Goal: Task Accomplishment & Management: Use online tool/utility

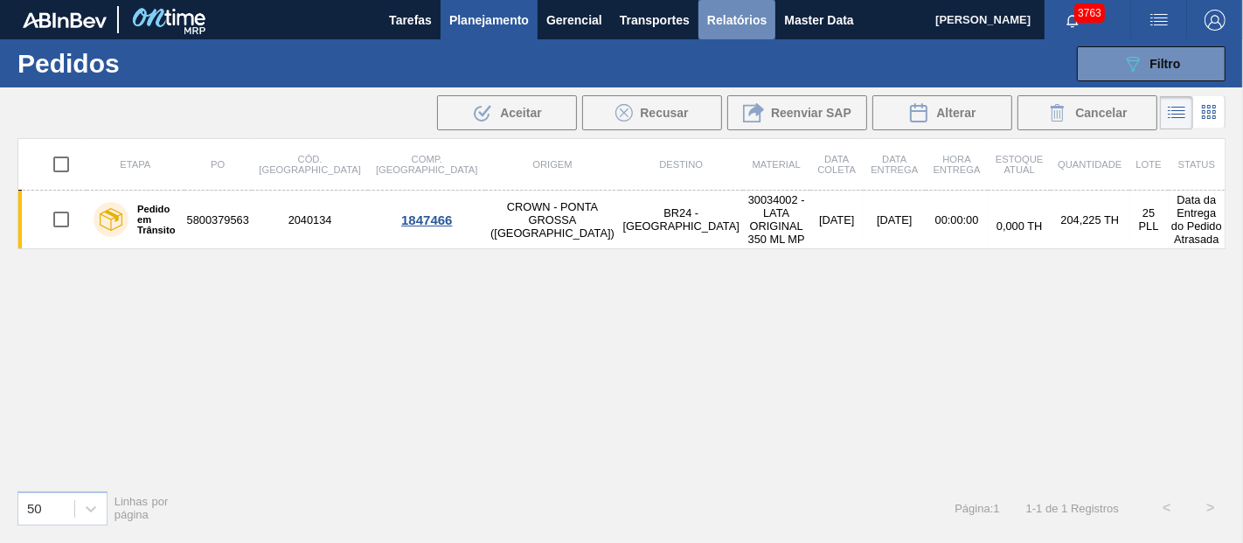
click at [764, 16] on span "Relatórios" at bounding box center [736, 20] width 59 height 21
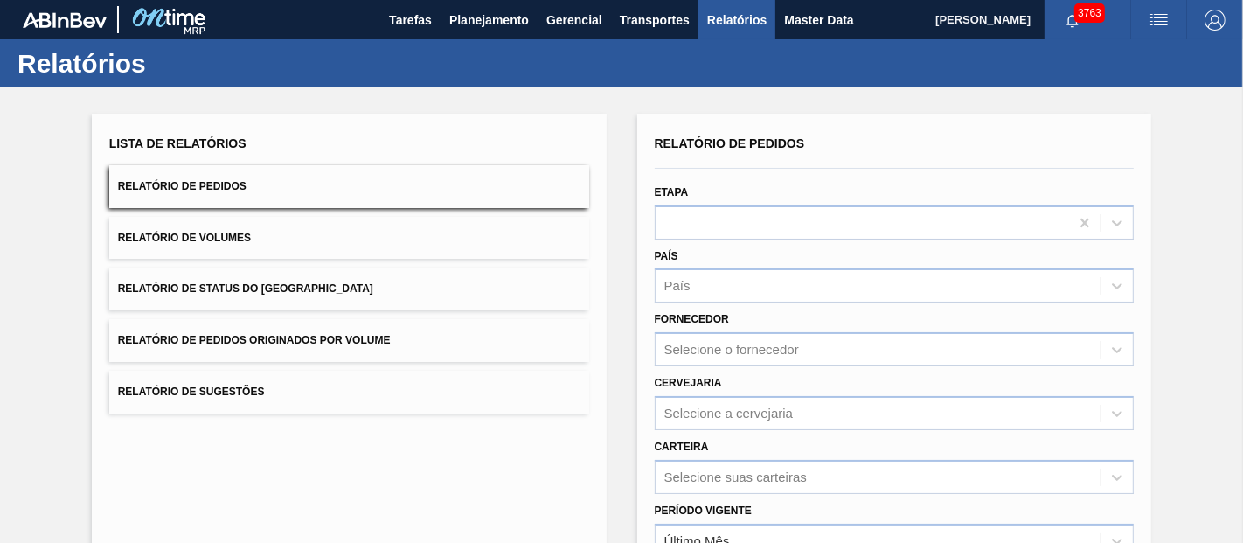
click at [269, 325] on button "Relatório de Pedidos Originados por Volume" at bounding box center [349, 340] width 480 height 43
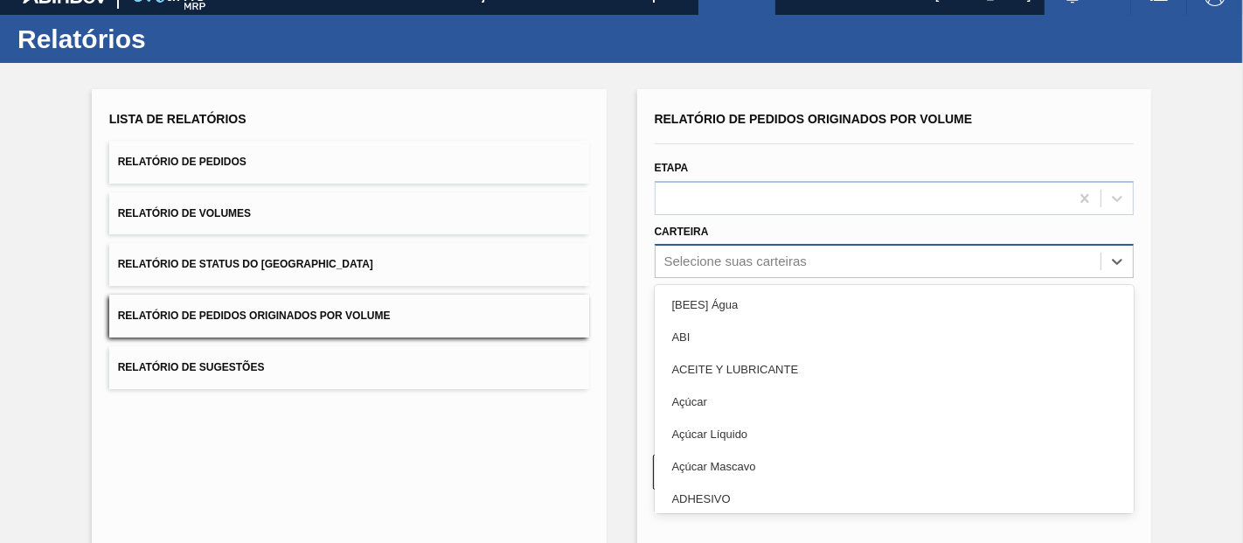
click at [689, 273] on div "Selecione suas carteiras" at bounding box center [879, 261] width 446 height 25
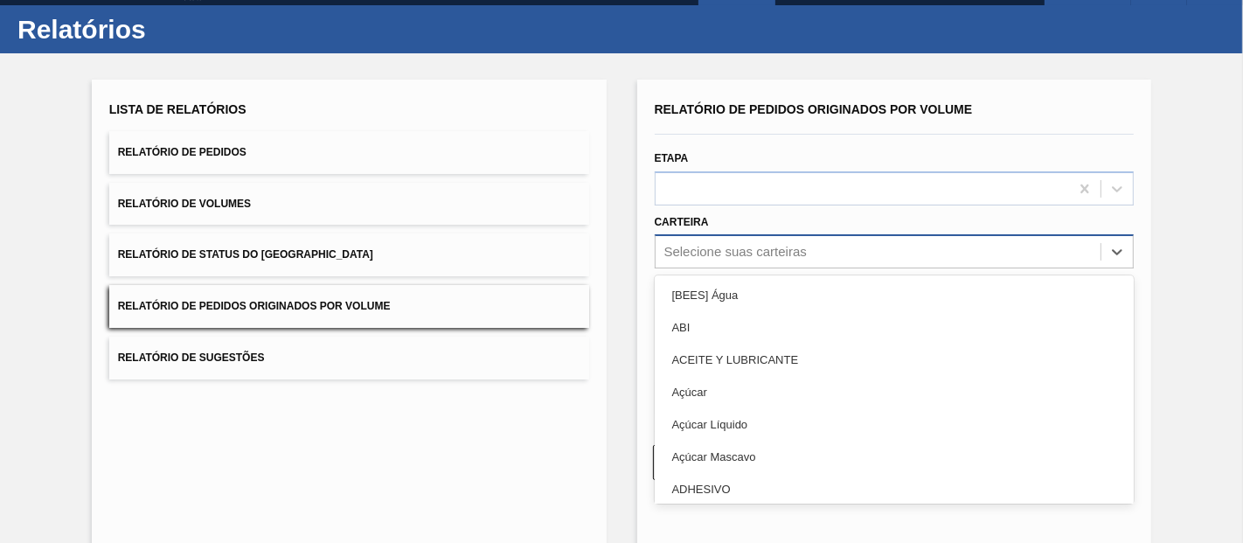
scroll to position [35, 0]
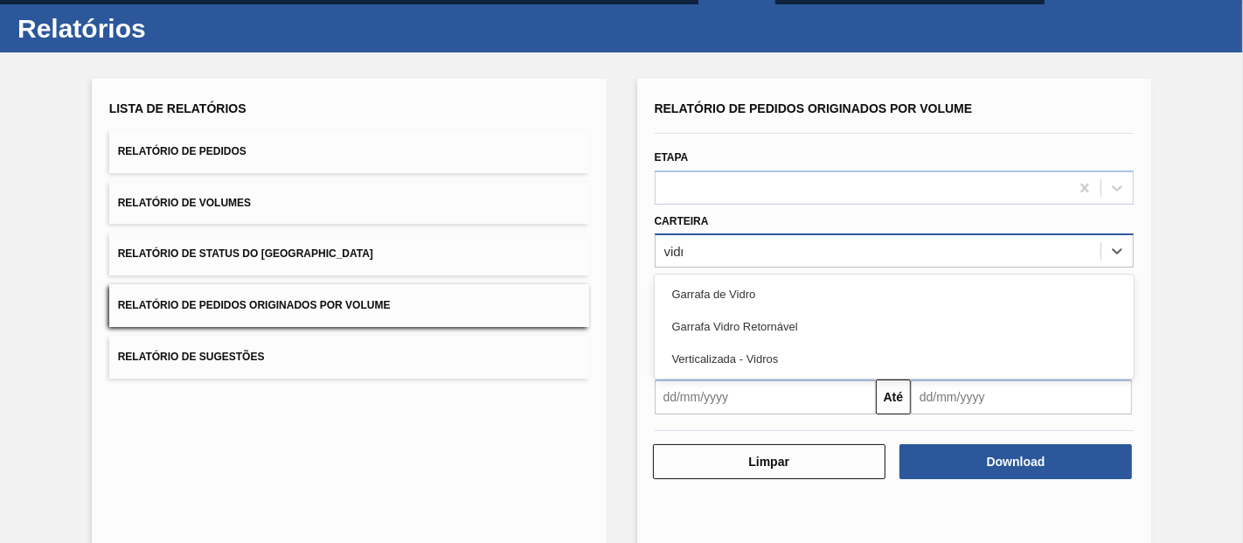
type input "vidro"
drag, startPoint x: 701, startPoint y: 289, endPoint x: 712, endPoint y: 312, distance: 25.8
click at [702, 289] on div "Garrafa de Vidro" at bounding box center [895, 294] width 480 height 32
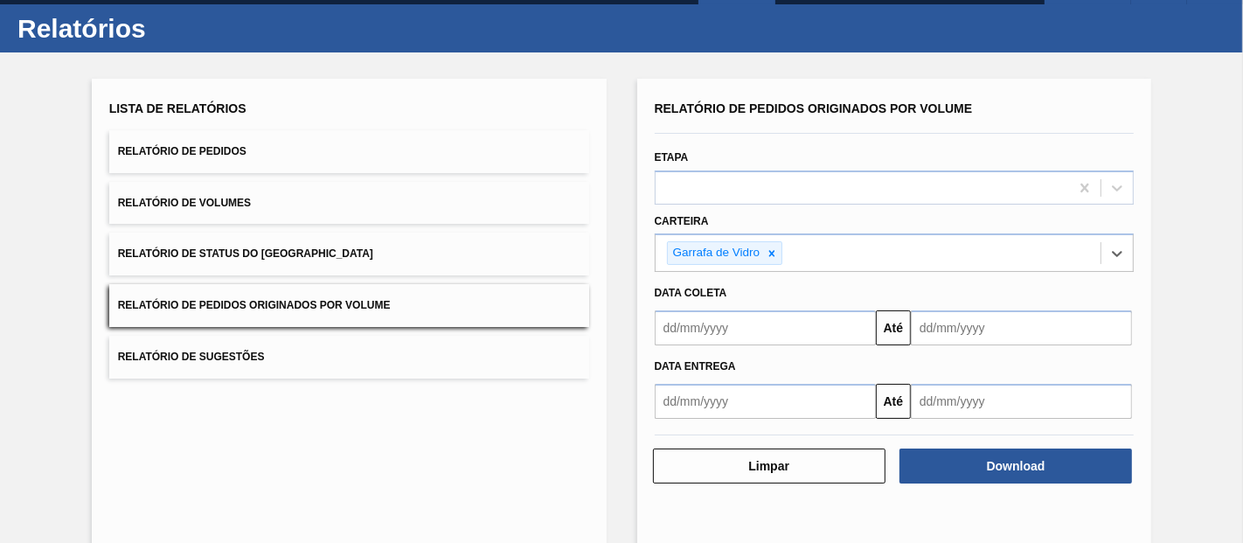
click at [714, 315] on input "text" at bounding box center [765, 327] width 221 height 35
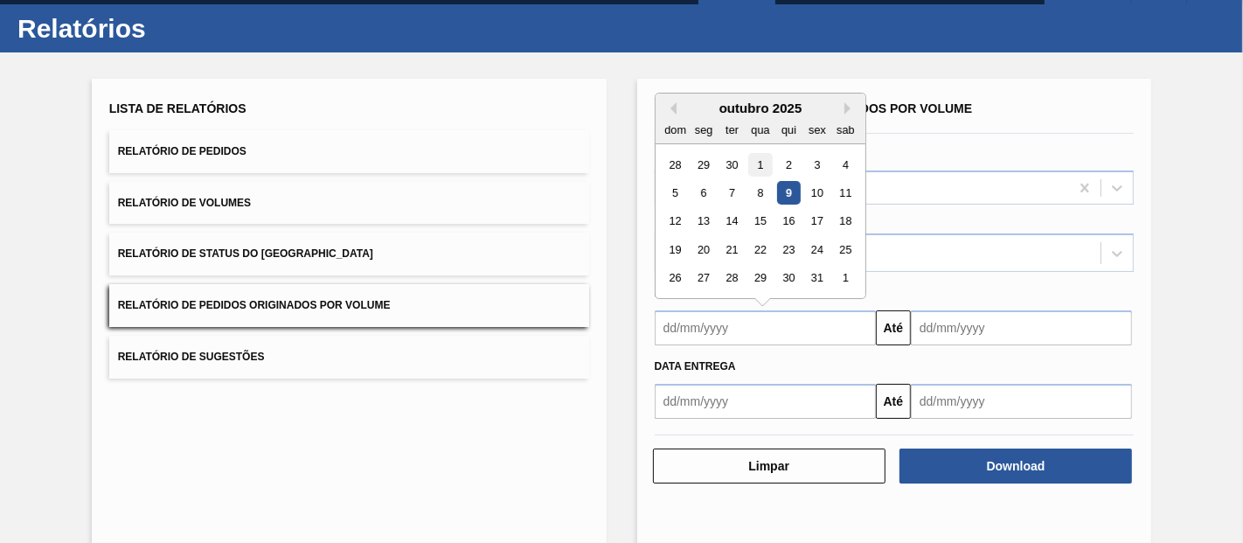
click at [759, 162] on div "1" at bounding box center [760, 165] width 24 height 24
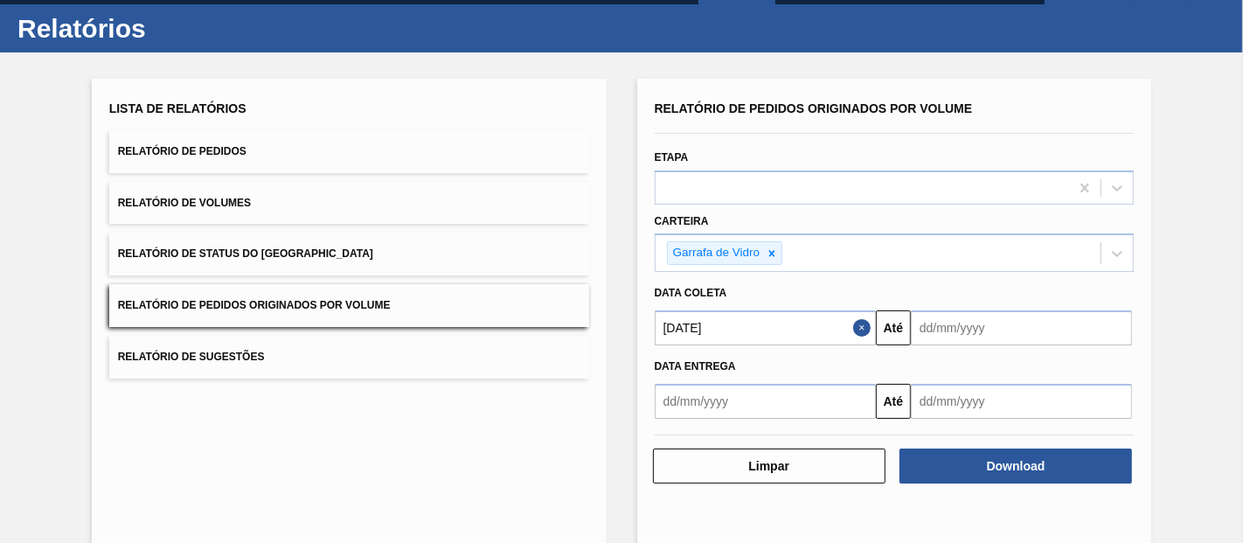
click at [693, 328] on input "[DATE]" at bounding box center [765, 327] width 221 height 35
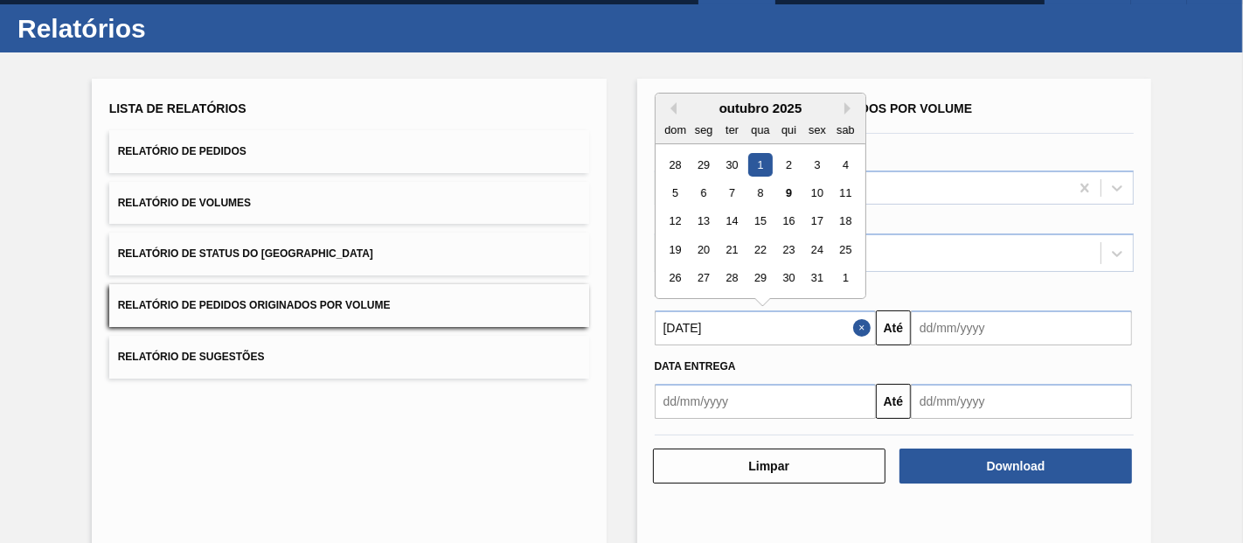
click at [669, 112] on div "outubro 2025" at bounding box center [761, 108] width 210 height 15
click at [672, 102] on button "Previous Month" at bounding box center [670, 108] width 12 height 12
click at [709, 158] on div "1" at bounding box center [704, 165] width 24 height 24
type input "[DATE]"
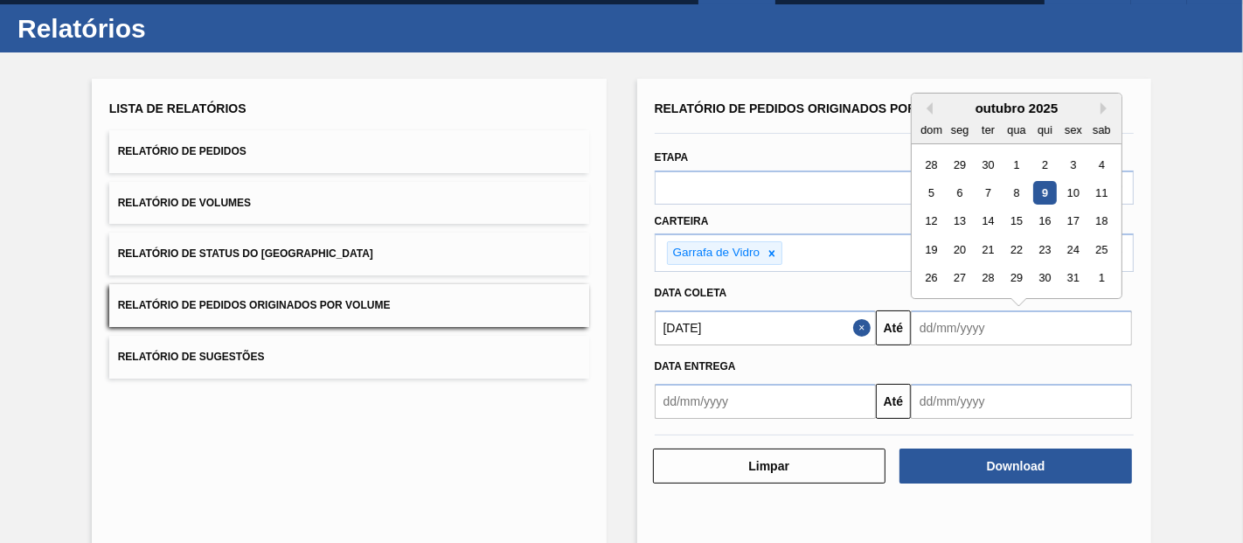
click at [933, 321] on input "text" at bounding box center [1021, 327] width 221 height 35
click at [1061, 185] on div "10" at bounding box center [1073, 193] width 24 height 24
type input "[DATE]"
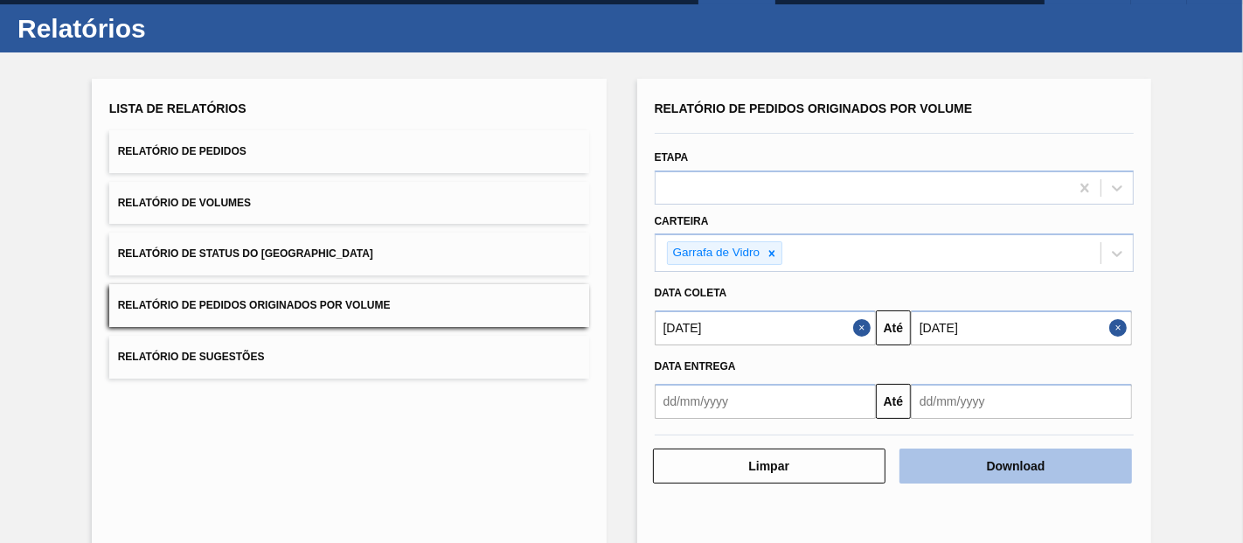
click at [994, 456] on button "Download" at bounding box center [1016, 466] width 233 height 35
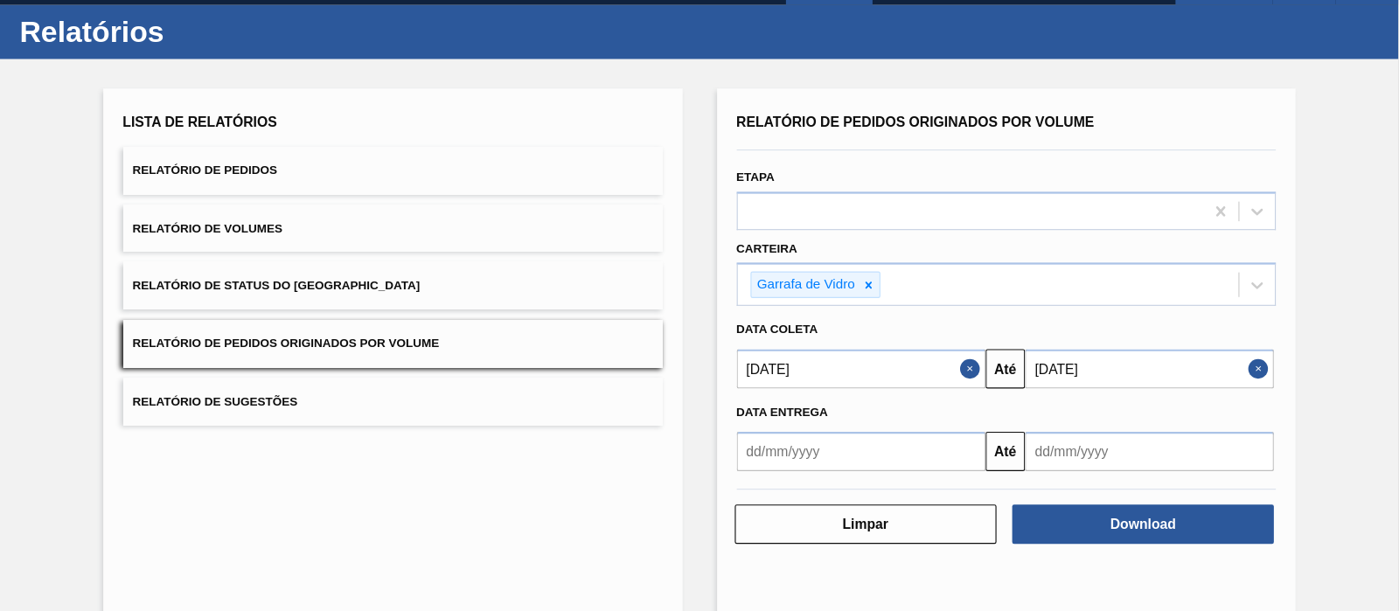
scroll to position [0, 0]
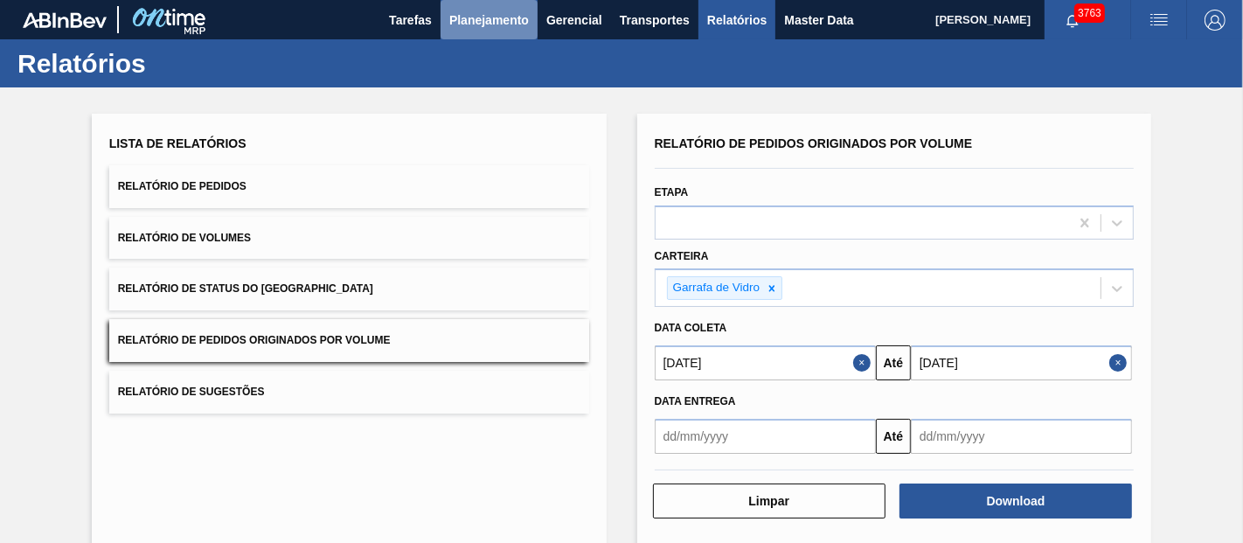
click at [462, 30] on span "Planejamento" at bounding box center [489, 20] width 80 height 21
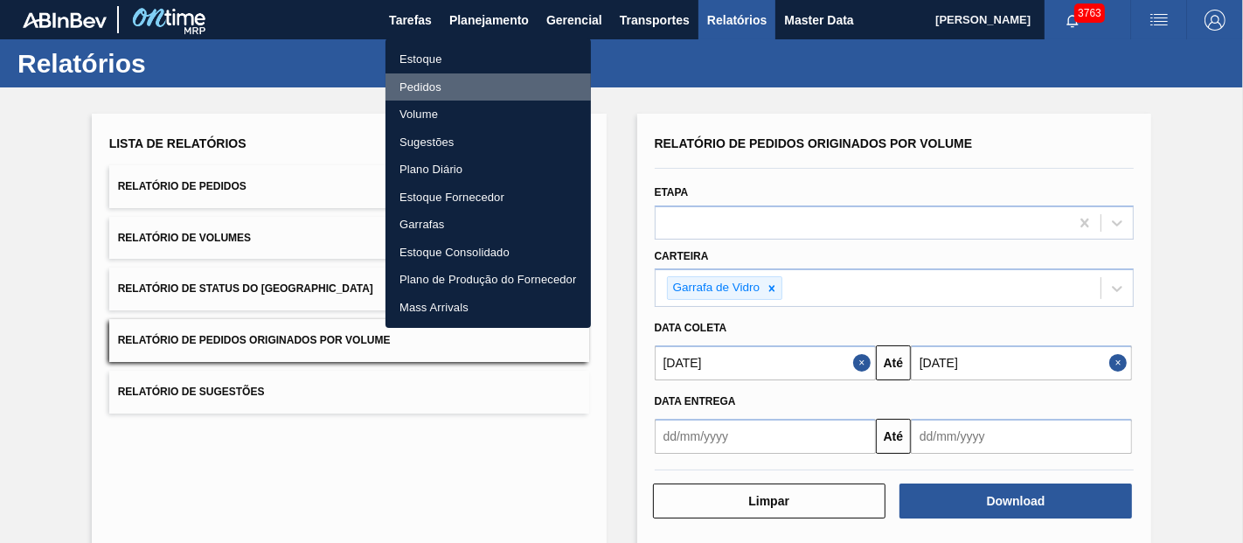
click at [414, 87] on li "Pedidos" at bounding box center [488, 87] width 205 height 28
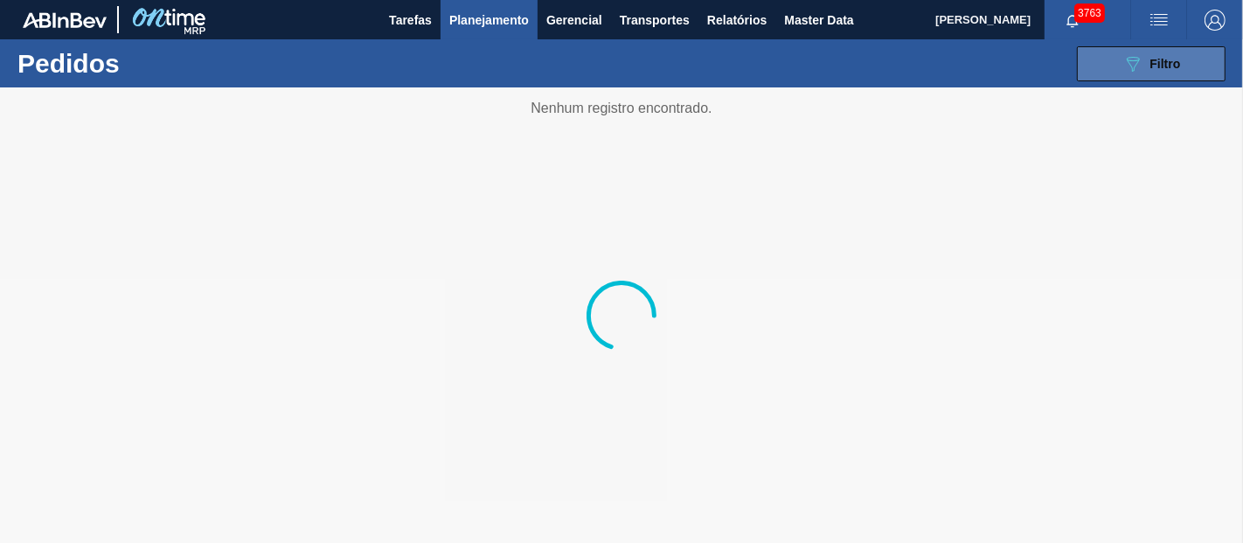
click at [1153, 76] on button "089F7B8B-B2A5-4AFE-B5C0-19BA573D28AC Filtro" at bounding box center [1151, 63] width 149 height 35
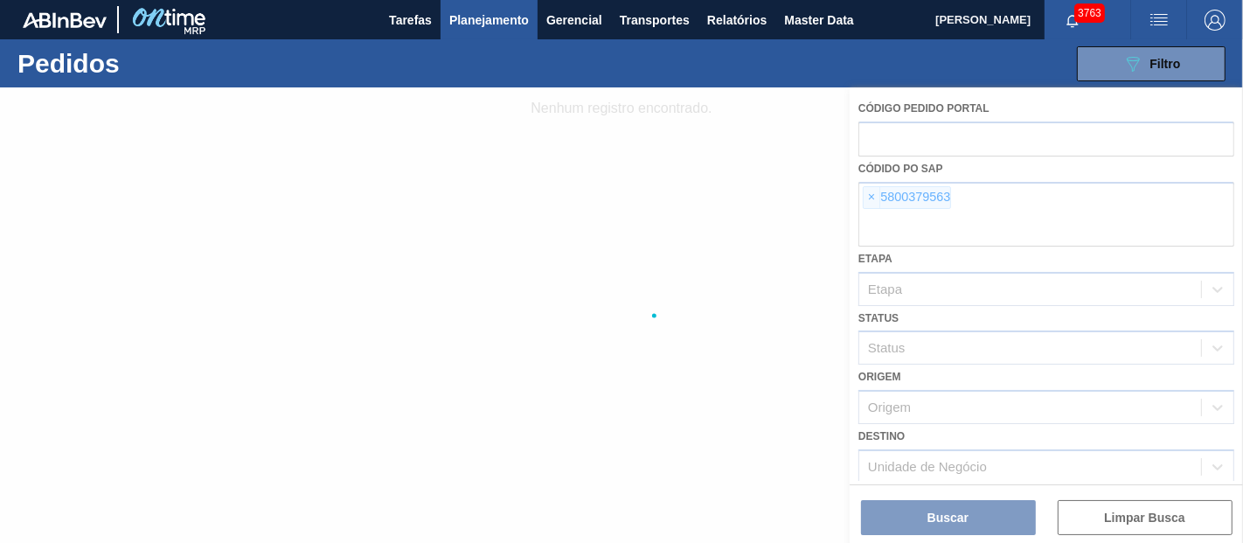
click at [874, 198] on div at bounding box center [621, 315] width 1243 height 456
click at [873, 196] on div at bounding box center [621, 315] width 1243 height 456
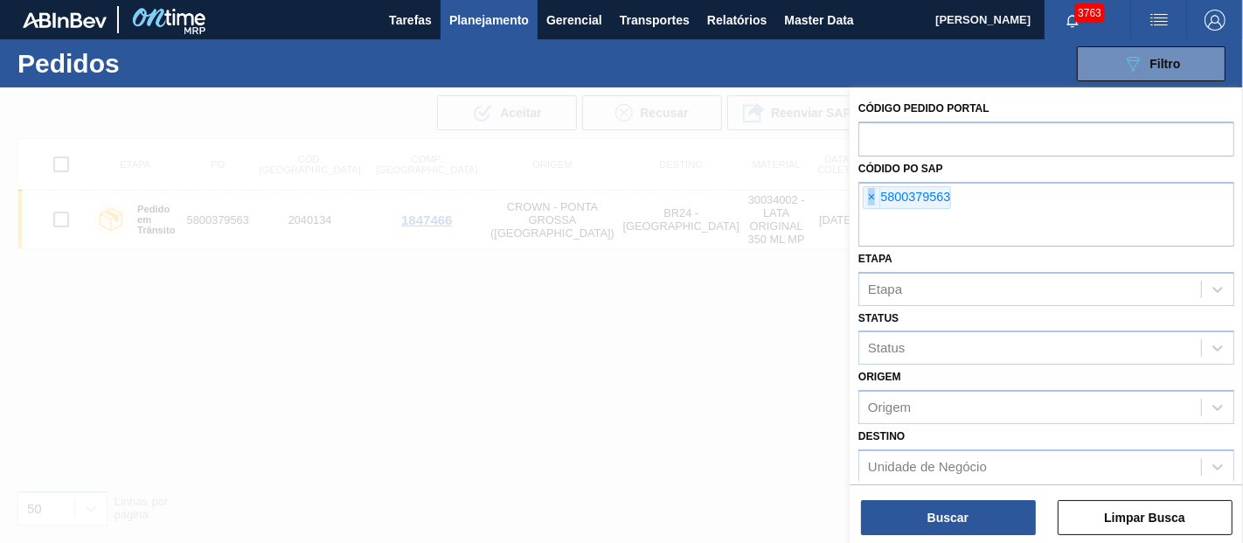
click at [873, 196] on span "×" at bounding box center [872, 197] width 17 height 21
click at [873, 213] on input "text" at bounding box center [1047, 229] width 376 height 33
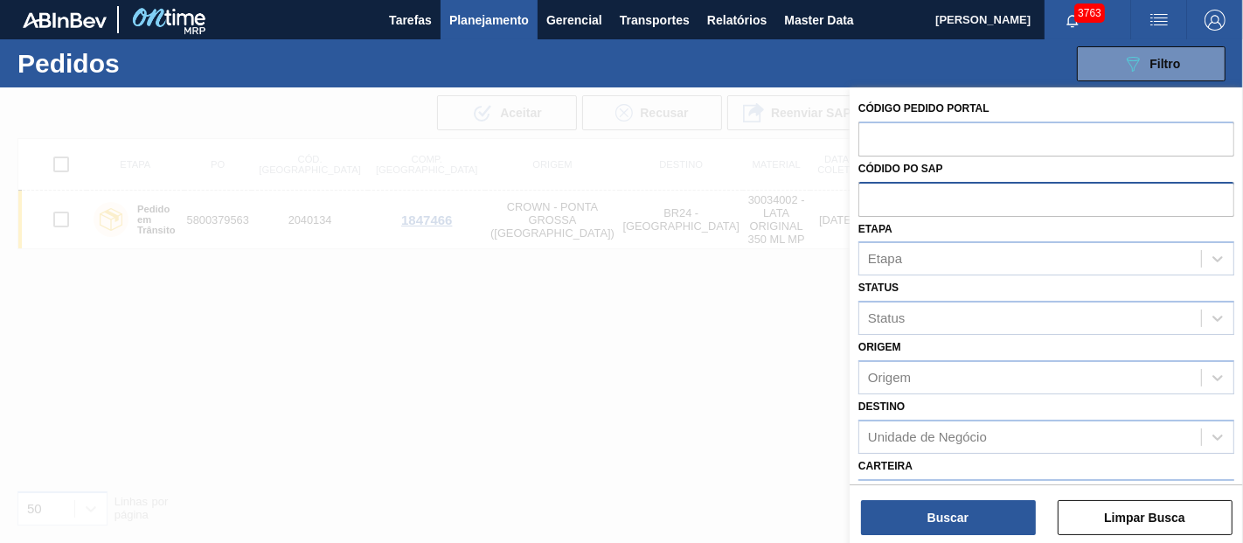
click at [874, 196] on input "text" at bounding box center [1047, 198] width 376 height 33
paste input "5800385828"
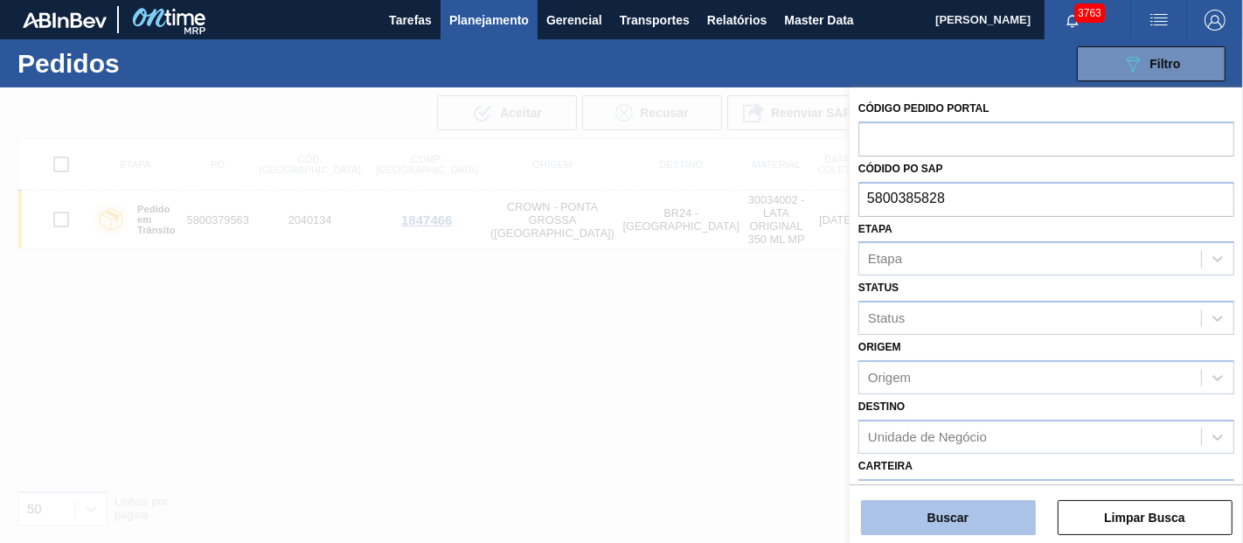
type input "5800385828"
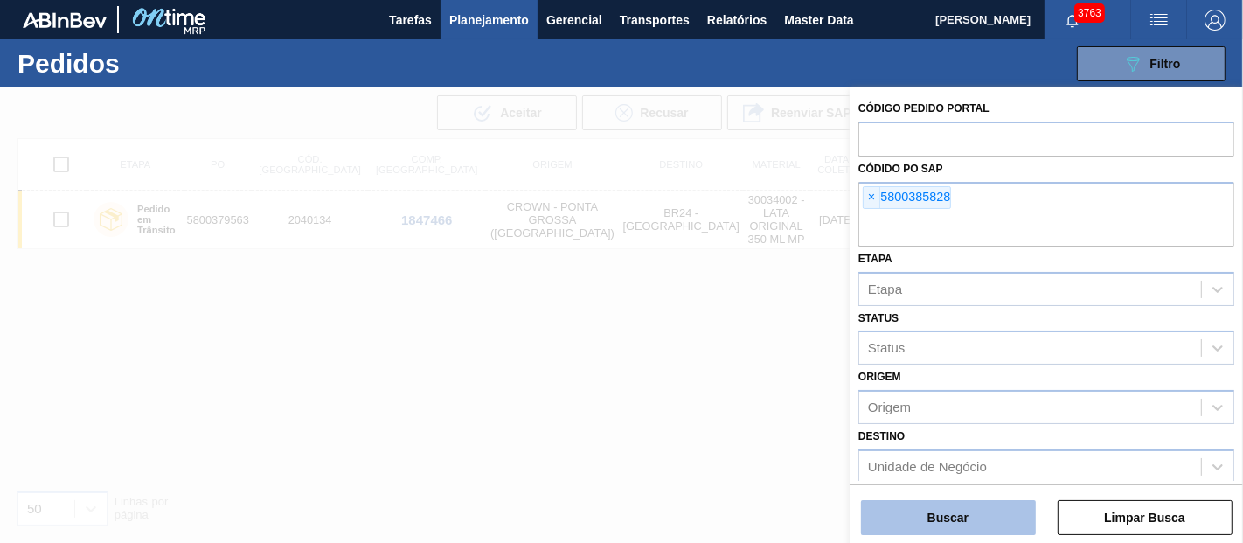
click at [947, 521] on button "Buscar" at bounding box center [948, 517] width 175 height 35
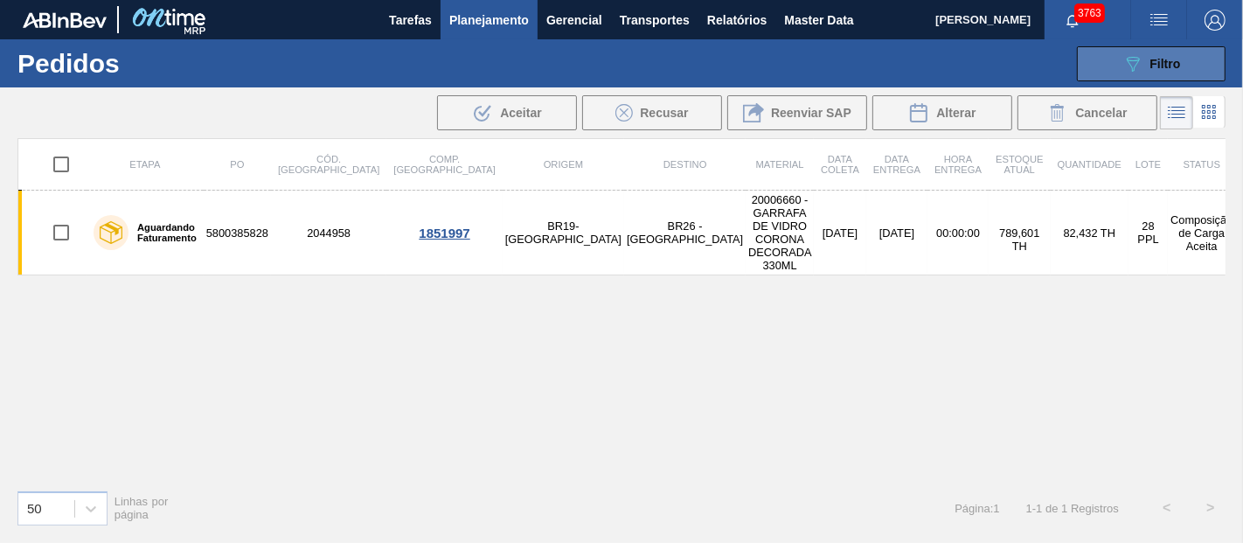
click at [1150, 76] on button "089F7B8B-B2A5-4AFE-B5C0-19BA573D28AC Filtro" at bounding box center [1151, 63] width 149 height 35
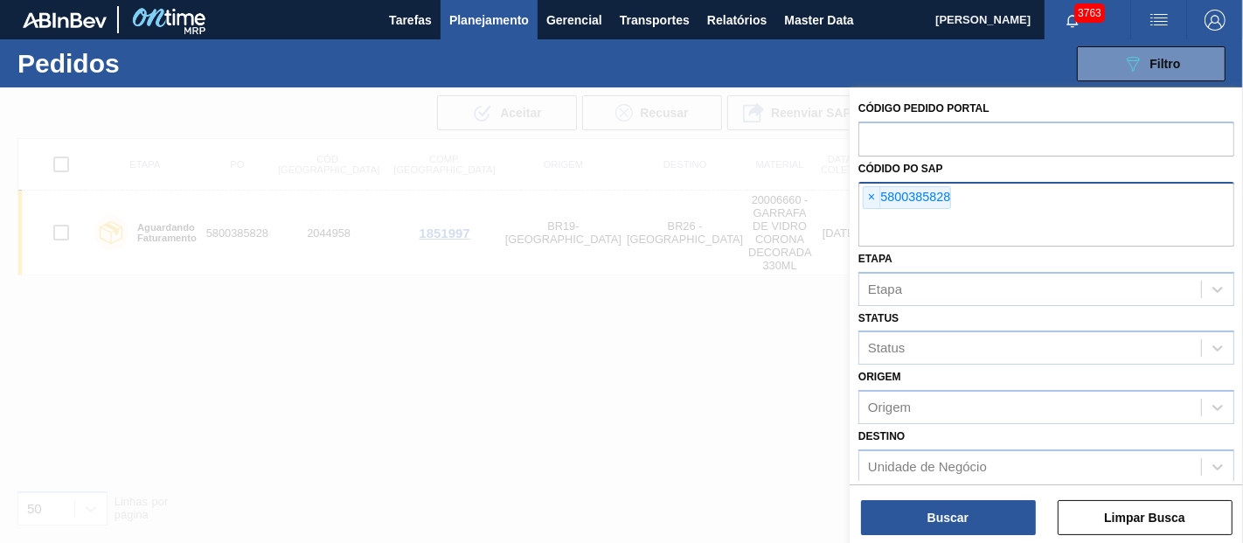
click at [883, 201] on div "× 5800385828" at bounding box center [907, 197] width 88 height 23
click at [877, 200] on span "×" at bounding box center [872, 197] width 17 height 21
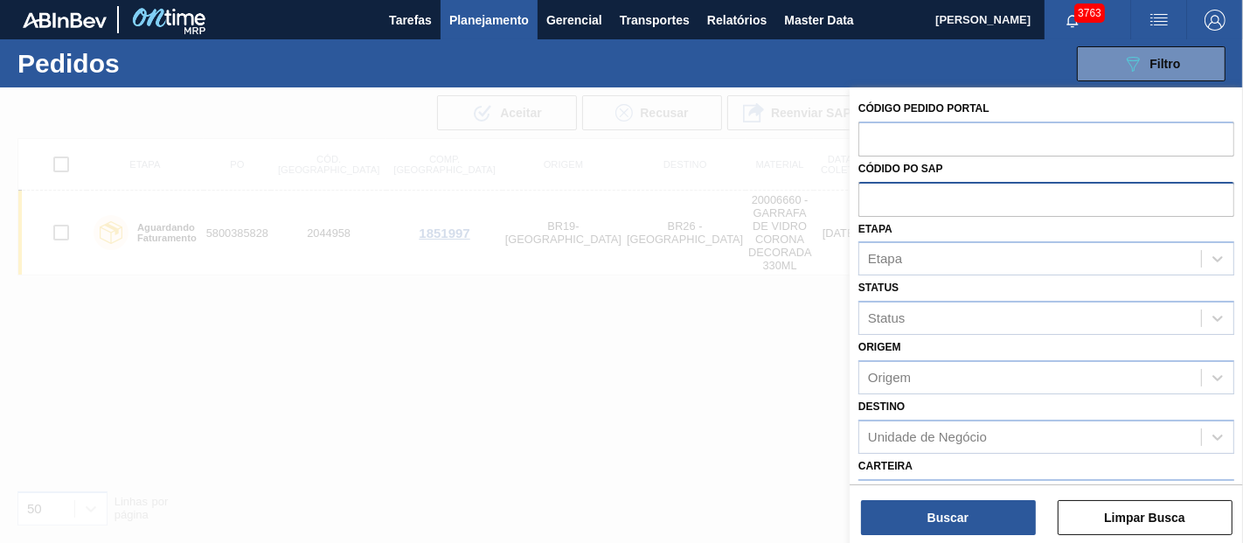
click at [876, 200] on input "text" at bounding box center [1047, 198] width 376 height 33
paste input "text"
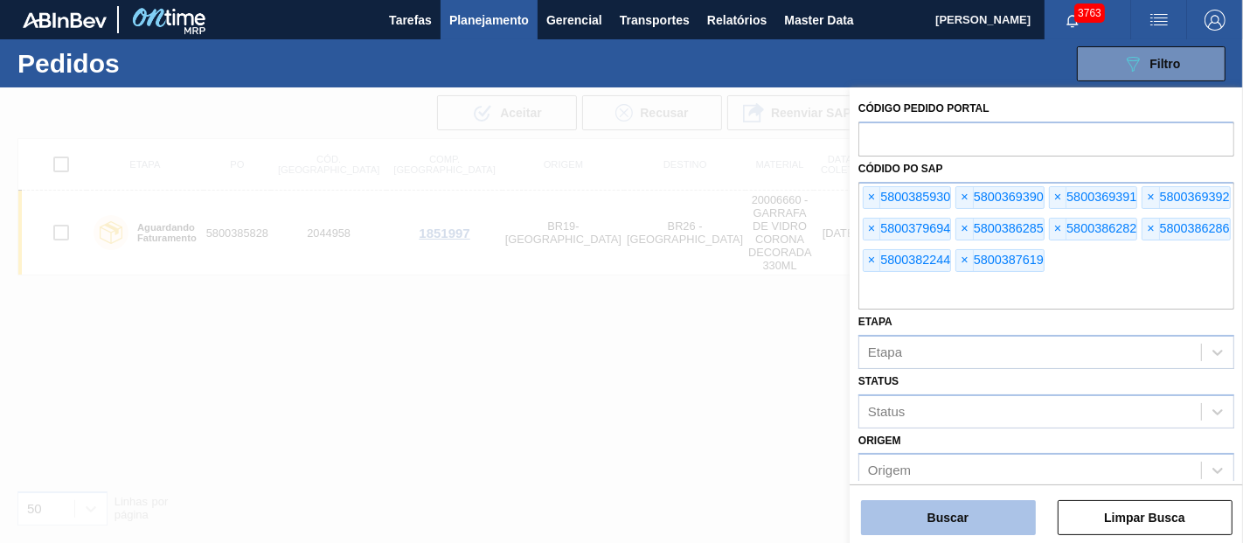
click at [938, 522] on button "Buscar" at bounding box center [948, 517] width 175 height 35
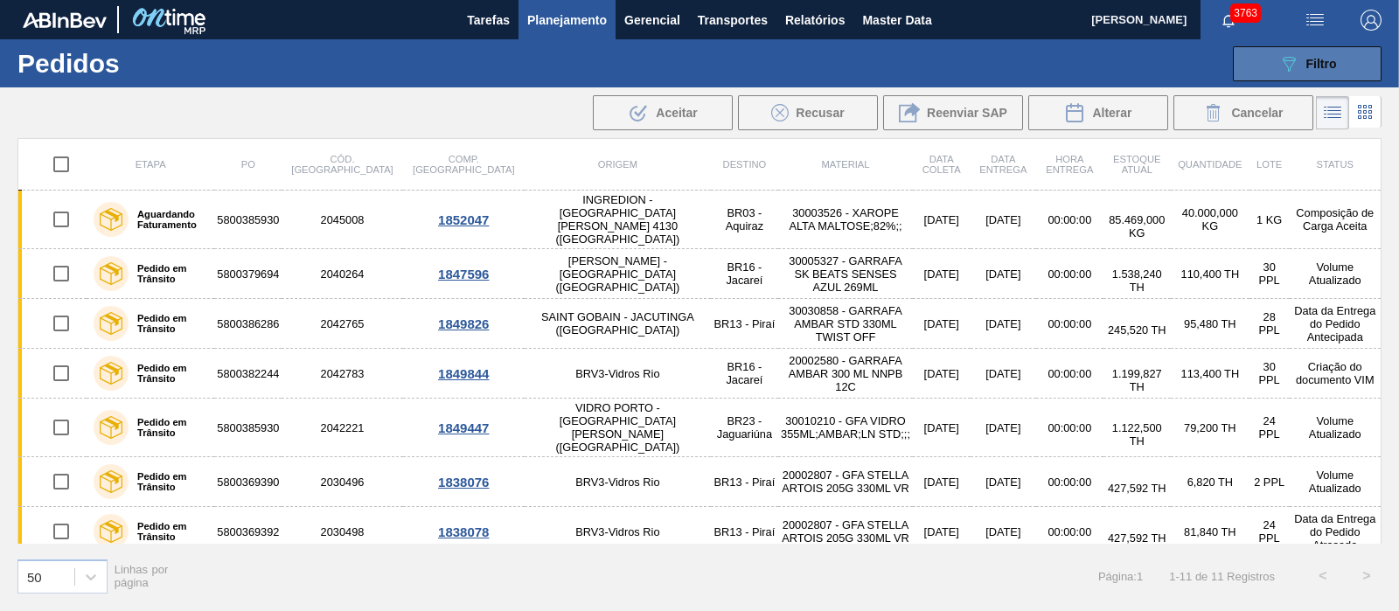
click at [1229, 62] on button "089F7B8B-B2A5-4AFE-B5C0-19BA573D28AC Filtro" at bounding box center [1307, 63] width 149 height 35
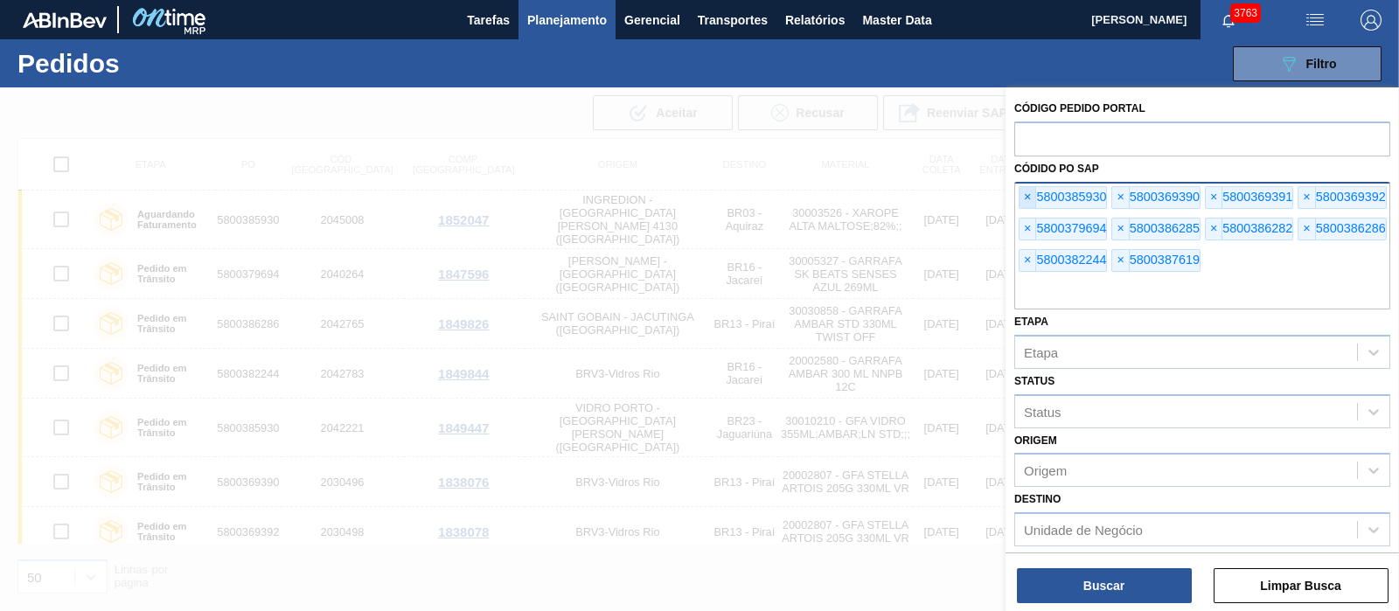
click at [1030, 196] on span "×" at bounding box center [1027, 197] width 17 height 21
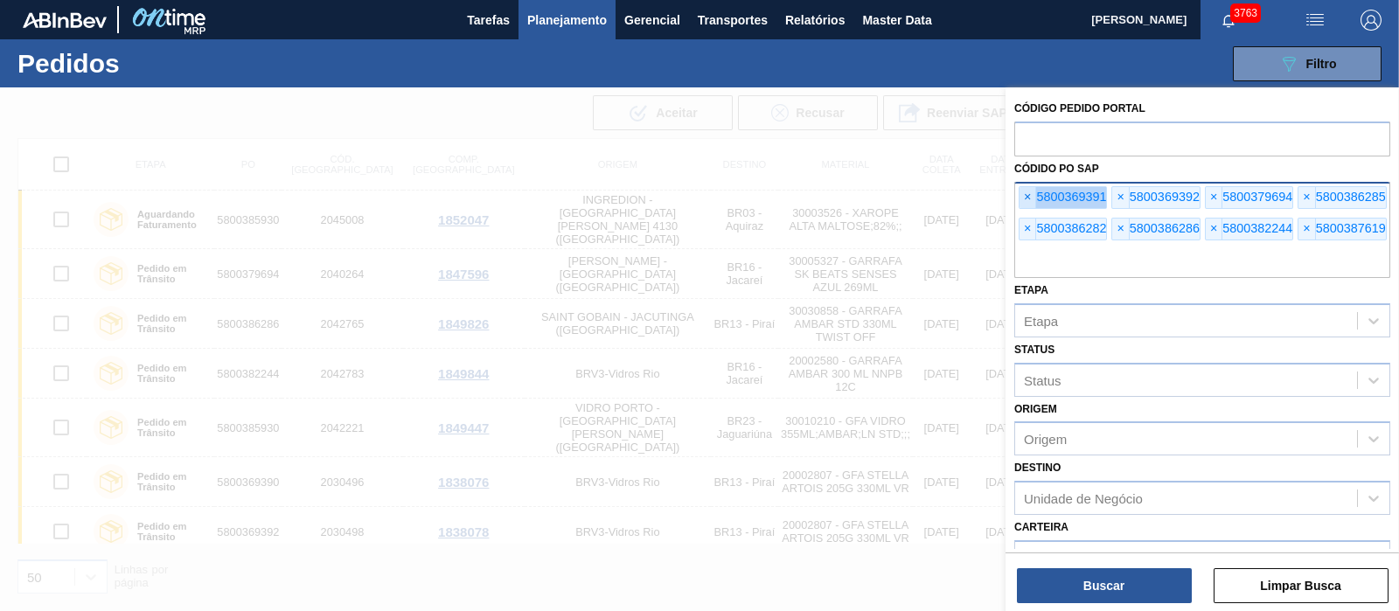
click at [1030, 196] on span "×" at bounding box center [1027, 197] width 17 height 21
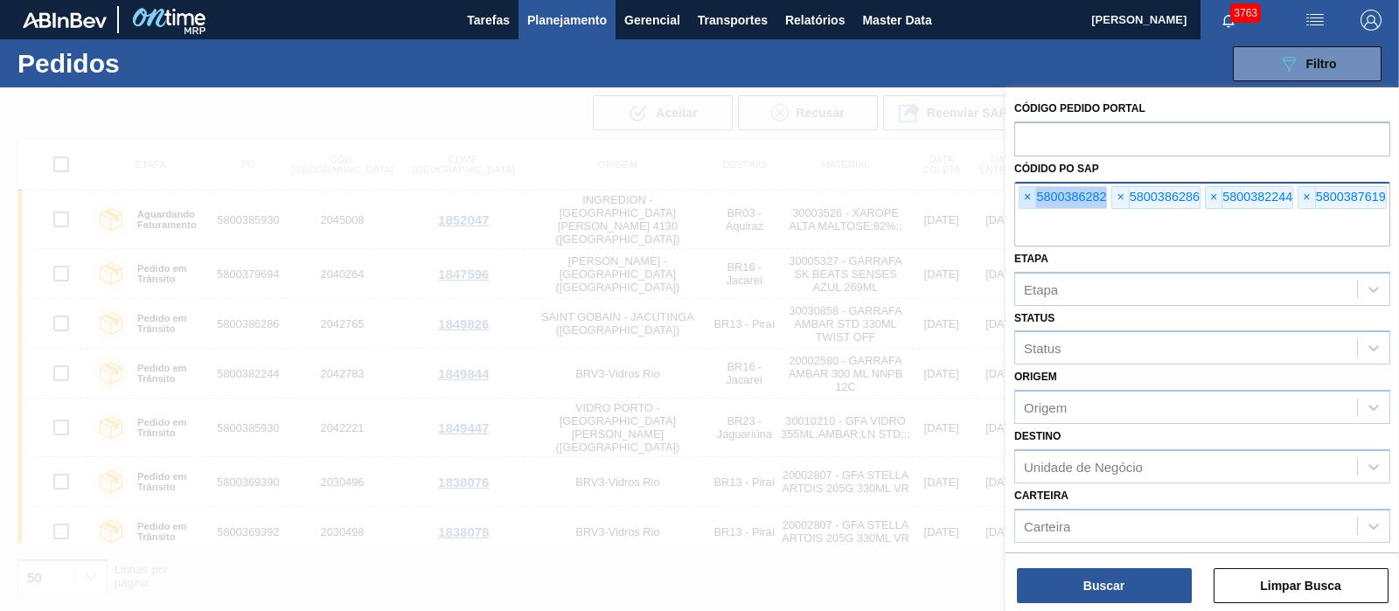
click at [1030, 196] on span "×" at bounding box center [1027, 197] width 17 height 21
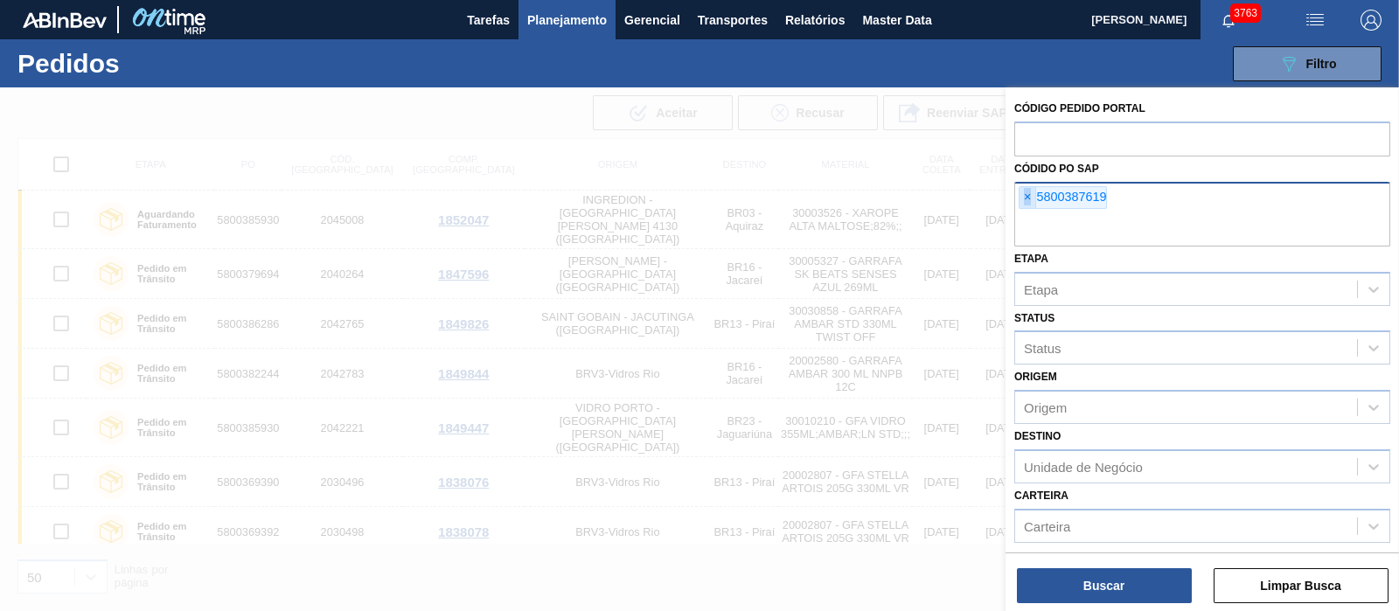
click at [1030, 196] on span "×" at bounding box center [1027, 197] width 17 height 21
click at [1030, 213] on input "text" at bounding box center [1202, 229] width 376 height 33
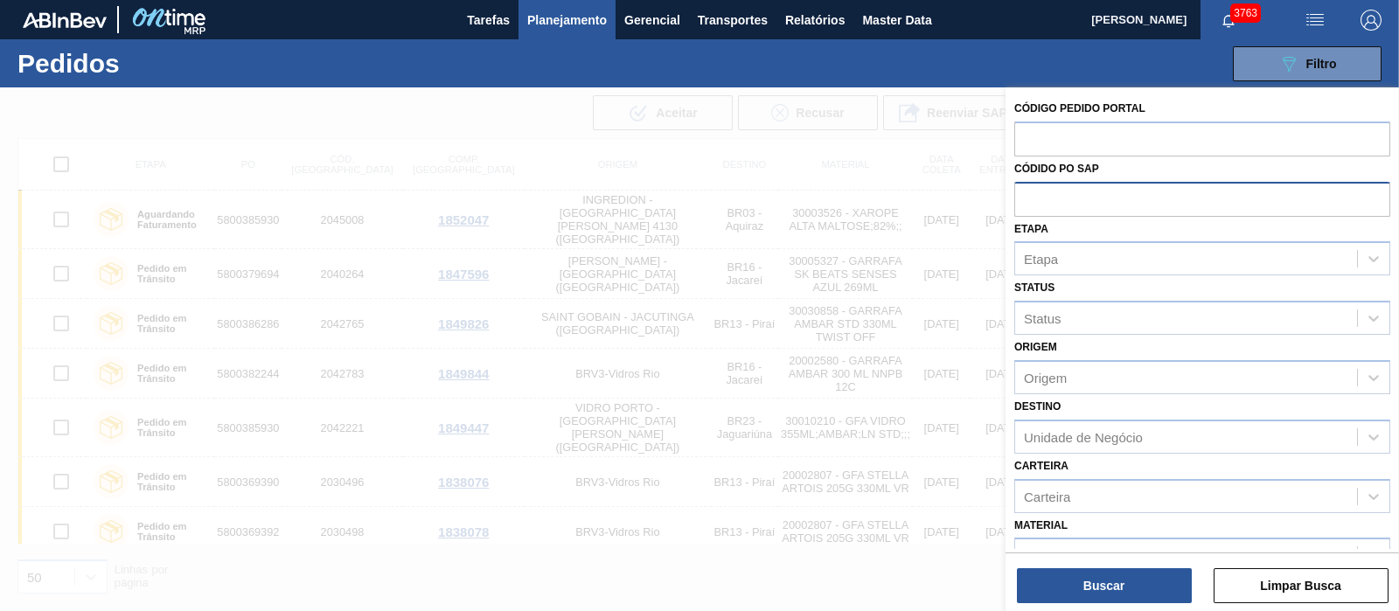
paste input "text"
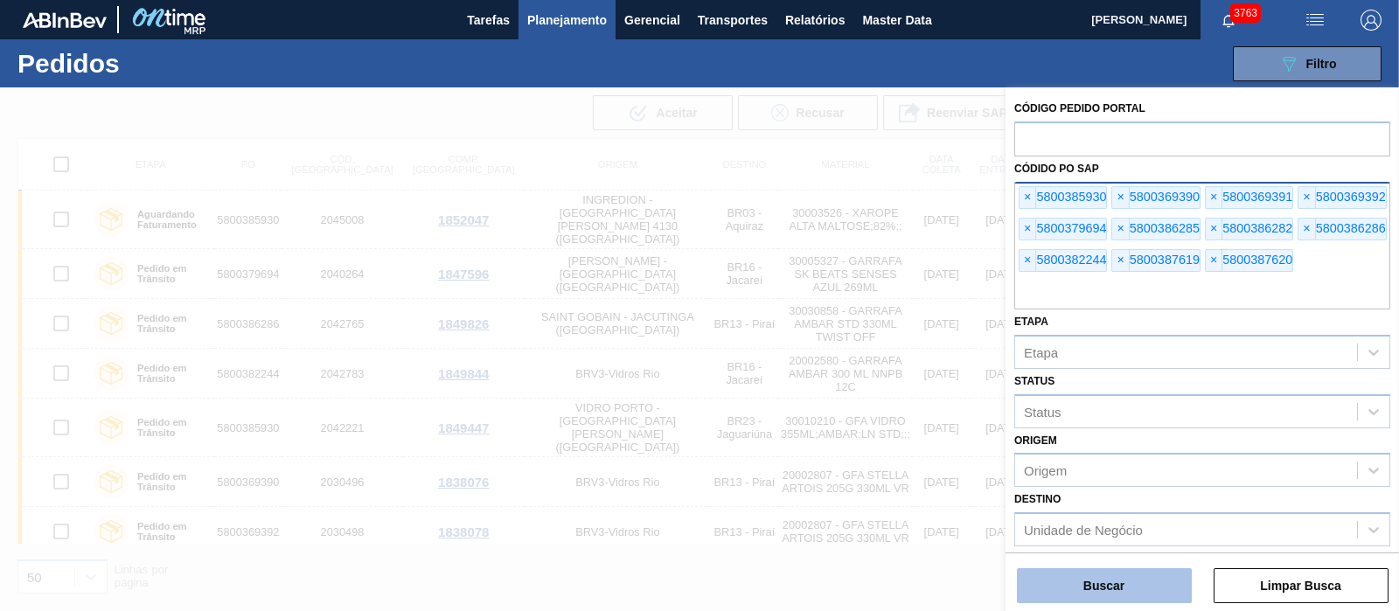
click at [1120, 535] on button "Buscar" at bounding box center [1104, 585] width 175 height 35
